Goal: Check status: Check status

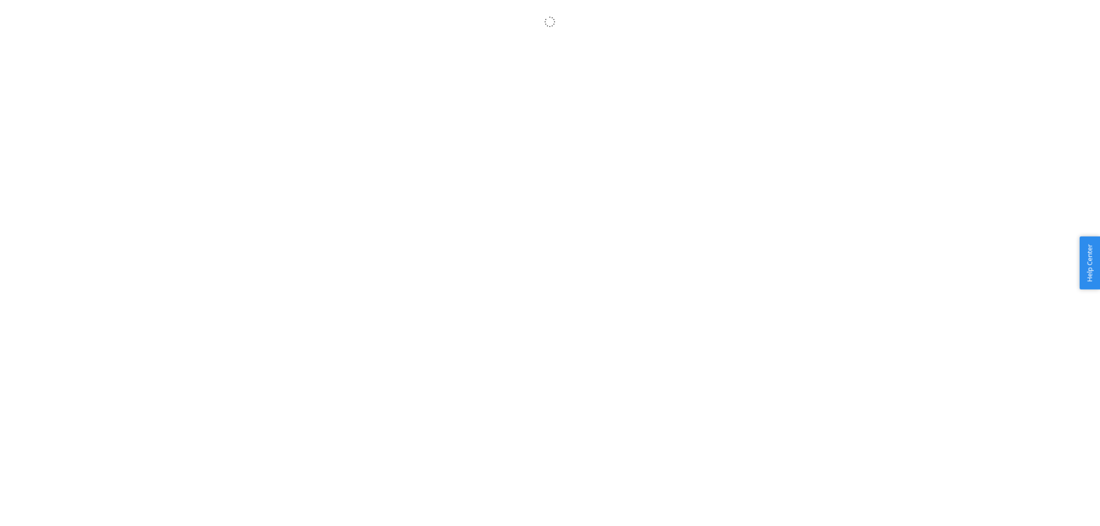
click at [404, 143] on body "× Help Center Username Get Started Inbounds Inventory Orders Billing Fast Tags …" at bounding box center [550, 274] width 1100 height 526
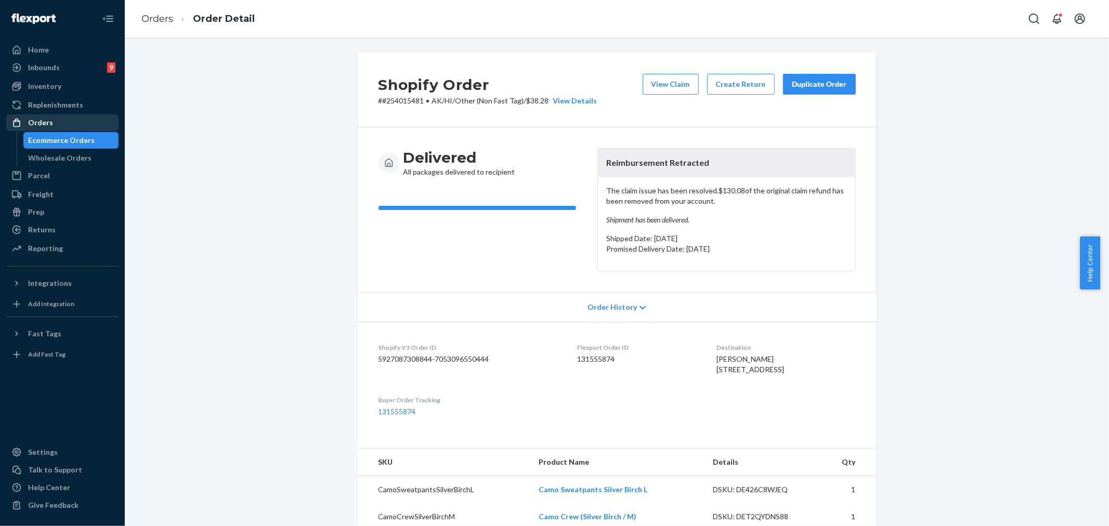
click at [40, 118] on div "Orders" at bounding box center [40, 122] width 25 height 10
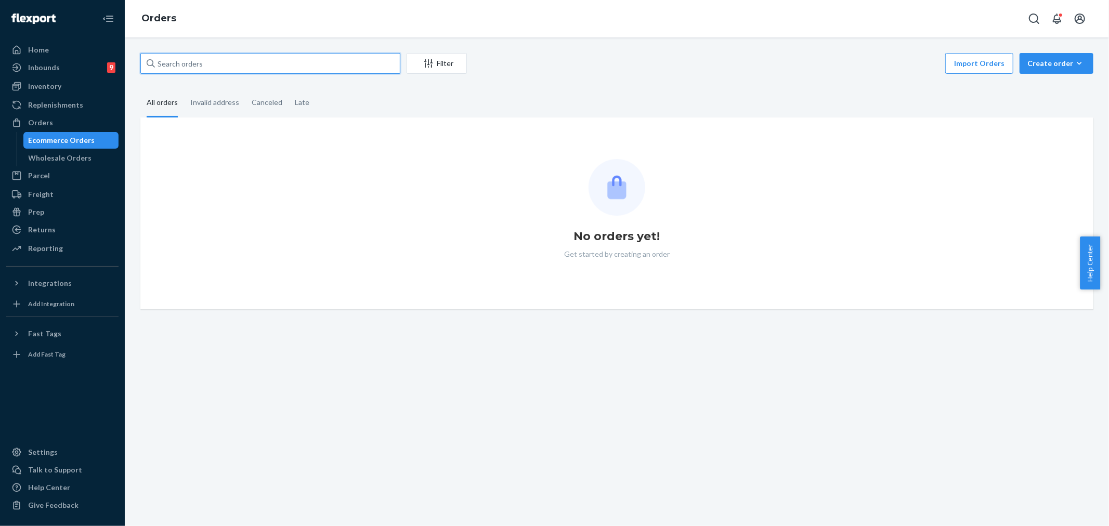
click at [182, 67] on input "text" at bounding box center [270, 63] width 260 height 21
paste input "254634672"
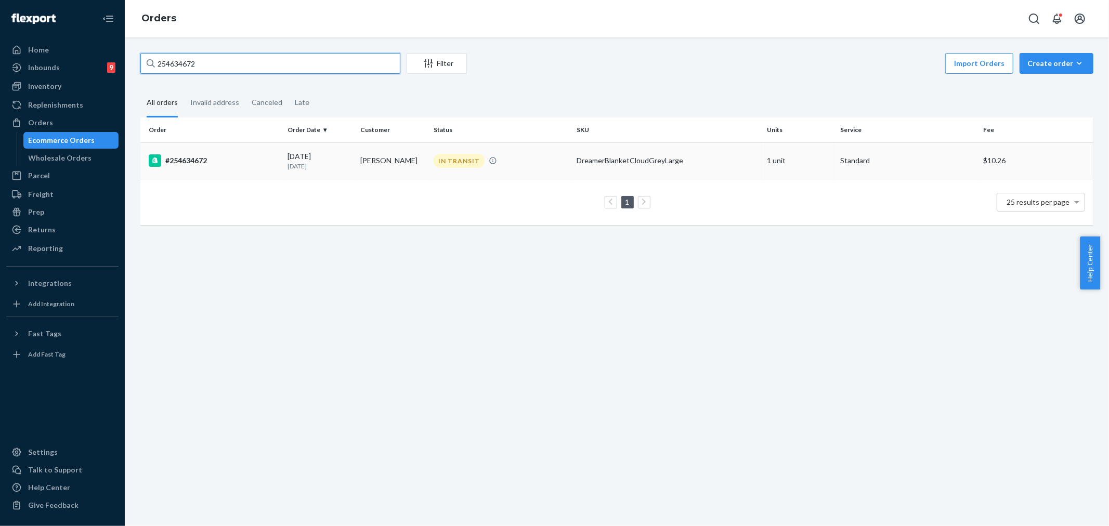
type input "254634672"
click at [424, 159] on td "Sandra Seymour" at bounding box center [392, 160] width 73 height 36
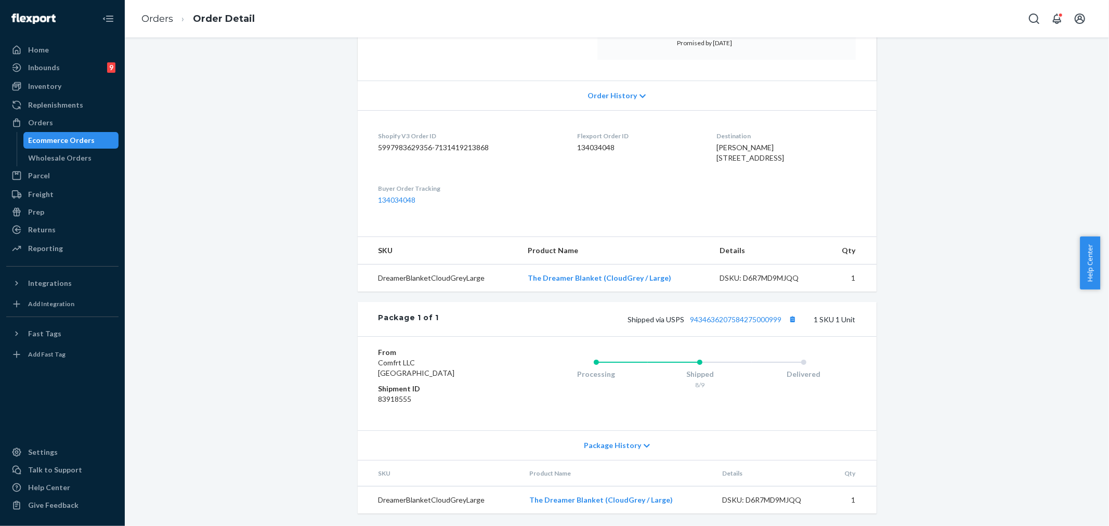
scroll to position [201, 0]
click at [644, 445] on icon at bounding box center [647, 445] width 6 height 7
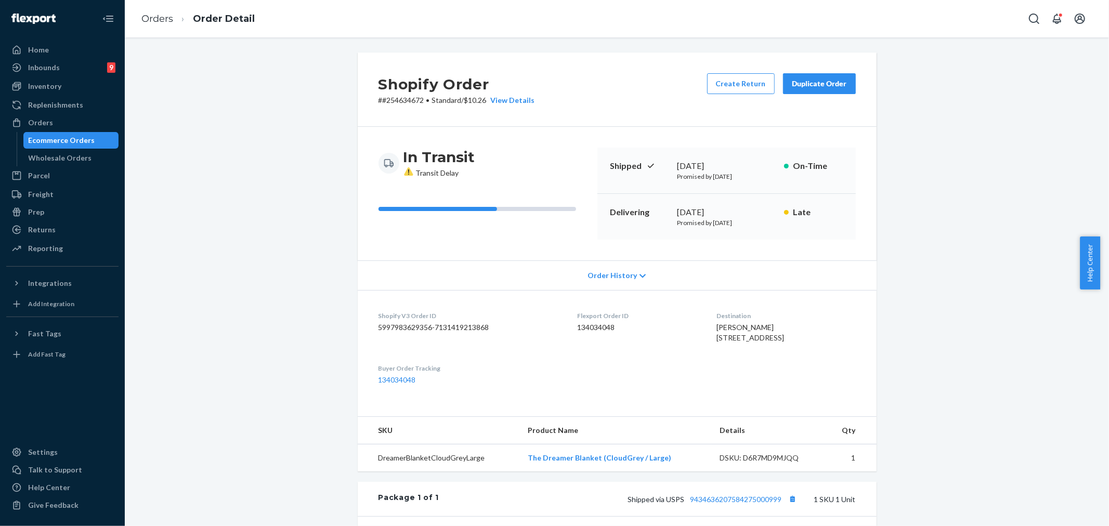
scroll to position [0, 0]
click at [1027, 135] on div "Shopify Order # #254634672 • Standard / $10.26 View Details Create Return Dupli…" at bounding box center [617, 458] width 969 height 811
